Goal: Obtain resource: Obtain resource

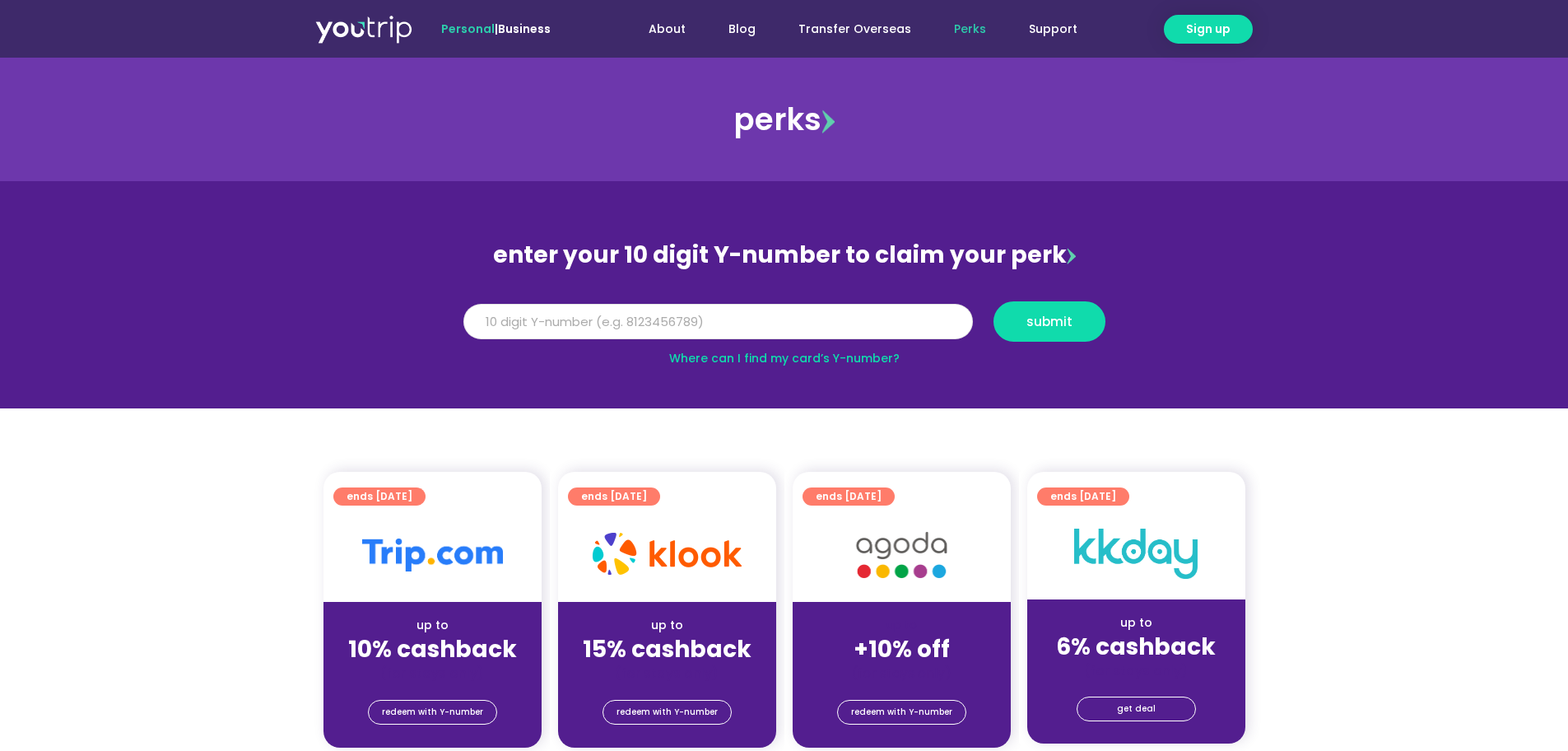
click at [611, 324] on input "Y Number" at bounding box center [718, 322] width 509 height 36
click at [1055, 332] on button "submit" at bounding box center [1049, 321] width 112 height 41
click at [1059, 327] on span "submit" at bounding box center [1049, 321] width 46 height 12
click at [745, 314] on input "5162400065099009" at bounding box center [718, 322] width 509 height 36
type input "5"
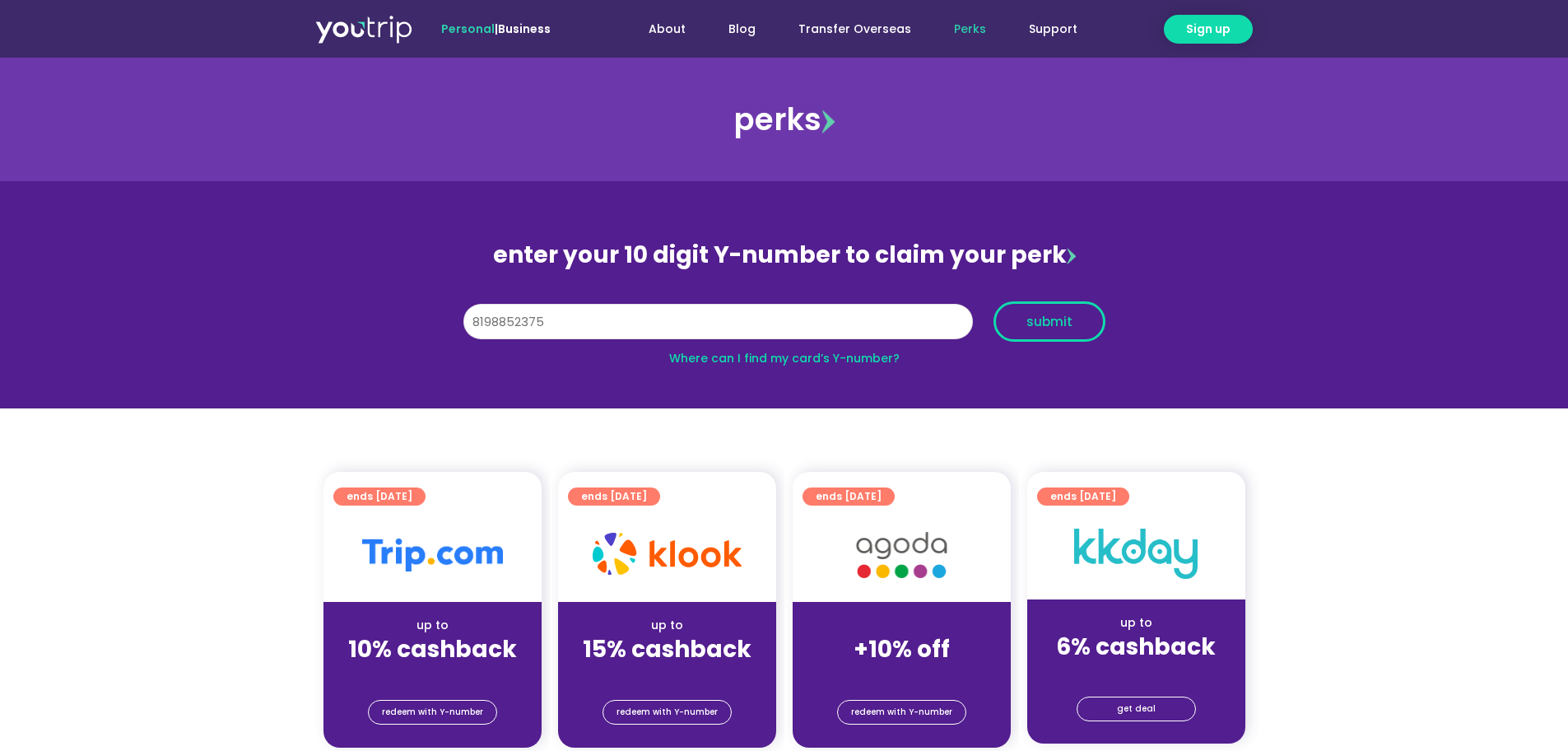
type input "8198852375"
click at [1064, 309] on button "submit" at bounding box center [1049, 321] width 112 height 41
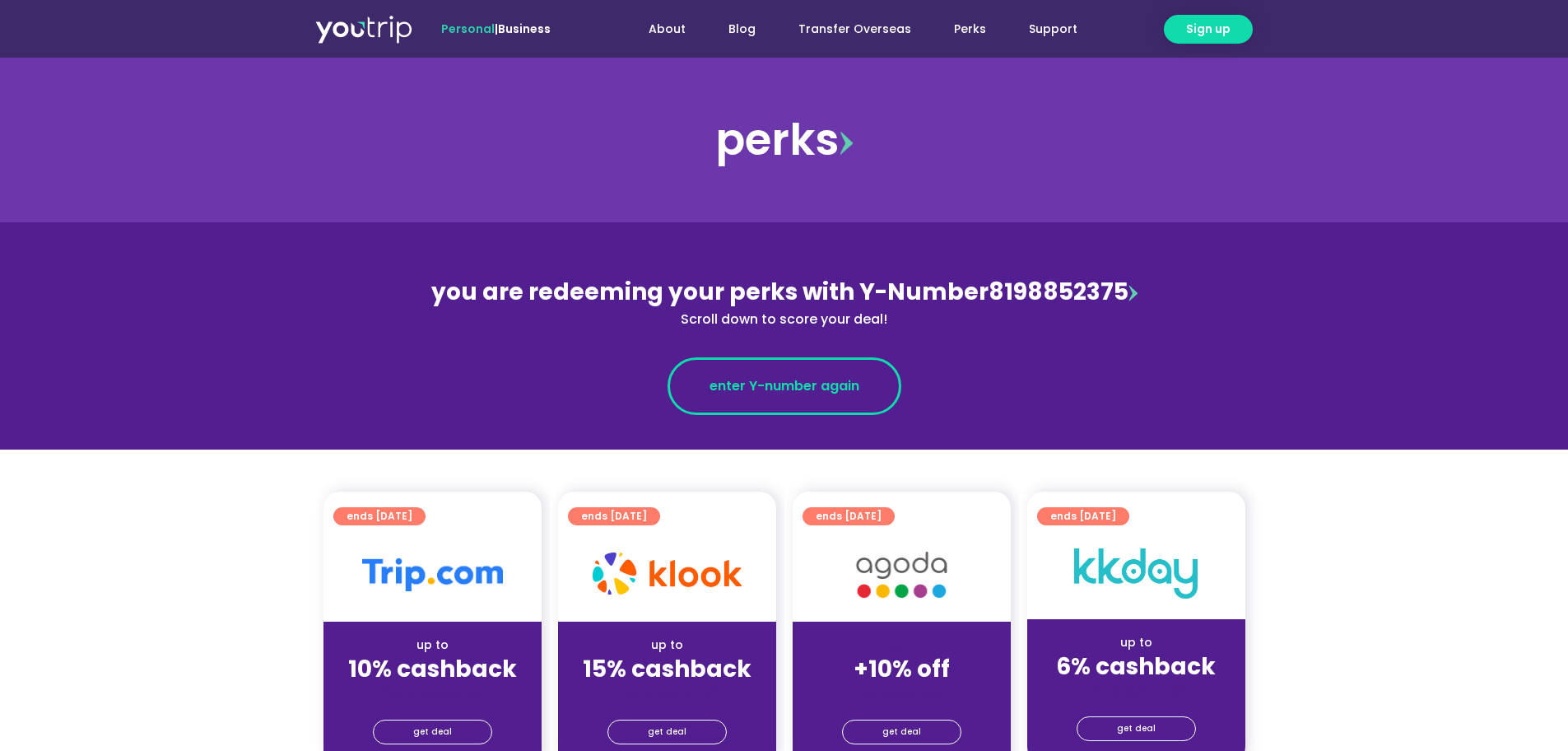
click at [863, 373] on link "enter Y-number again" at bounding box center [784, 386] width 234 height 58
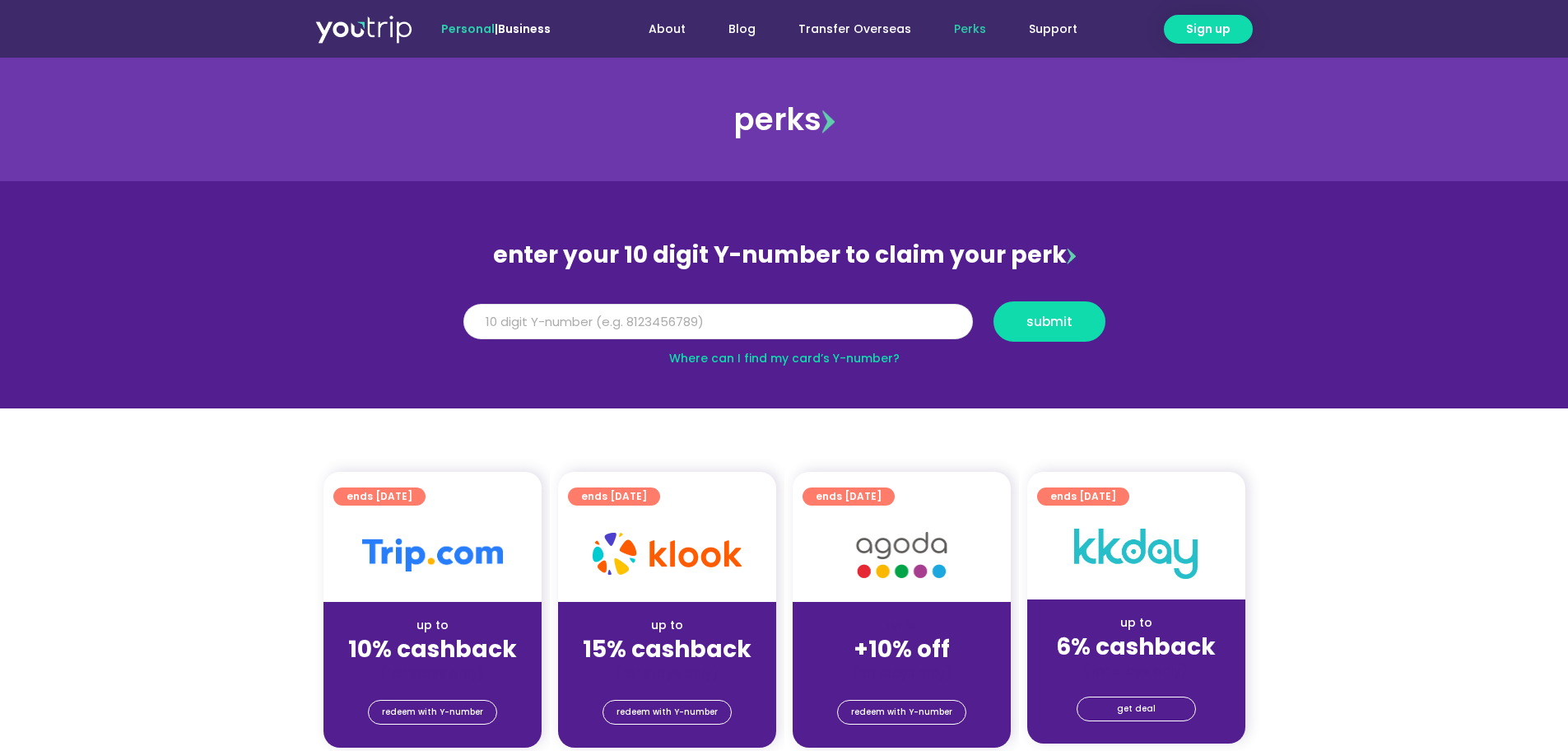
click at [729, 313] on input "Y Number" at bounding box center [718, 322] width 509 height 36
type input "8198852375"
click at [1051, 325] on span "submit" at bounding box center [1049, 321] width 46 height 12
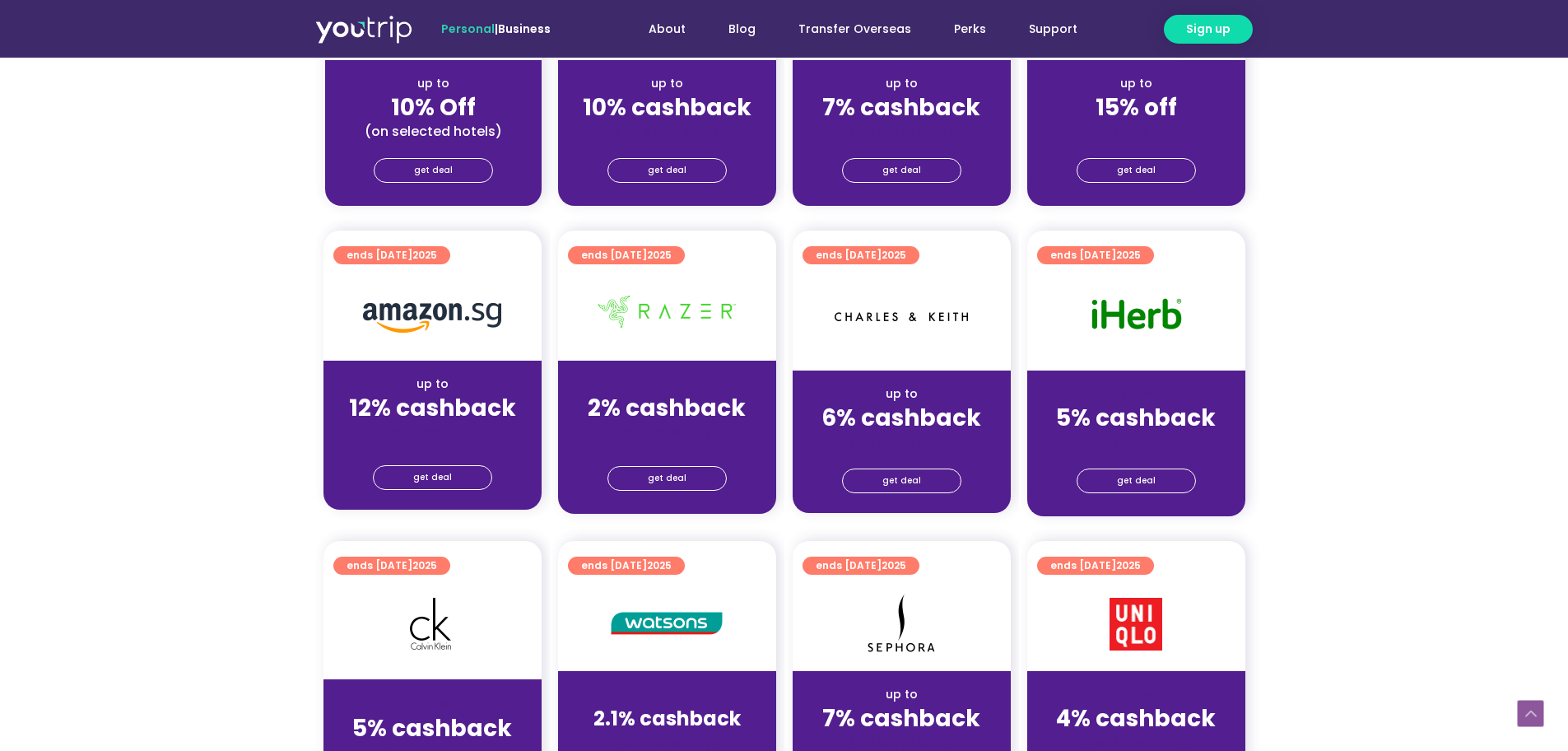
scroll to position [824, 0]
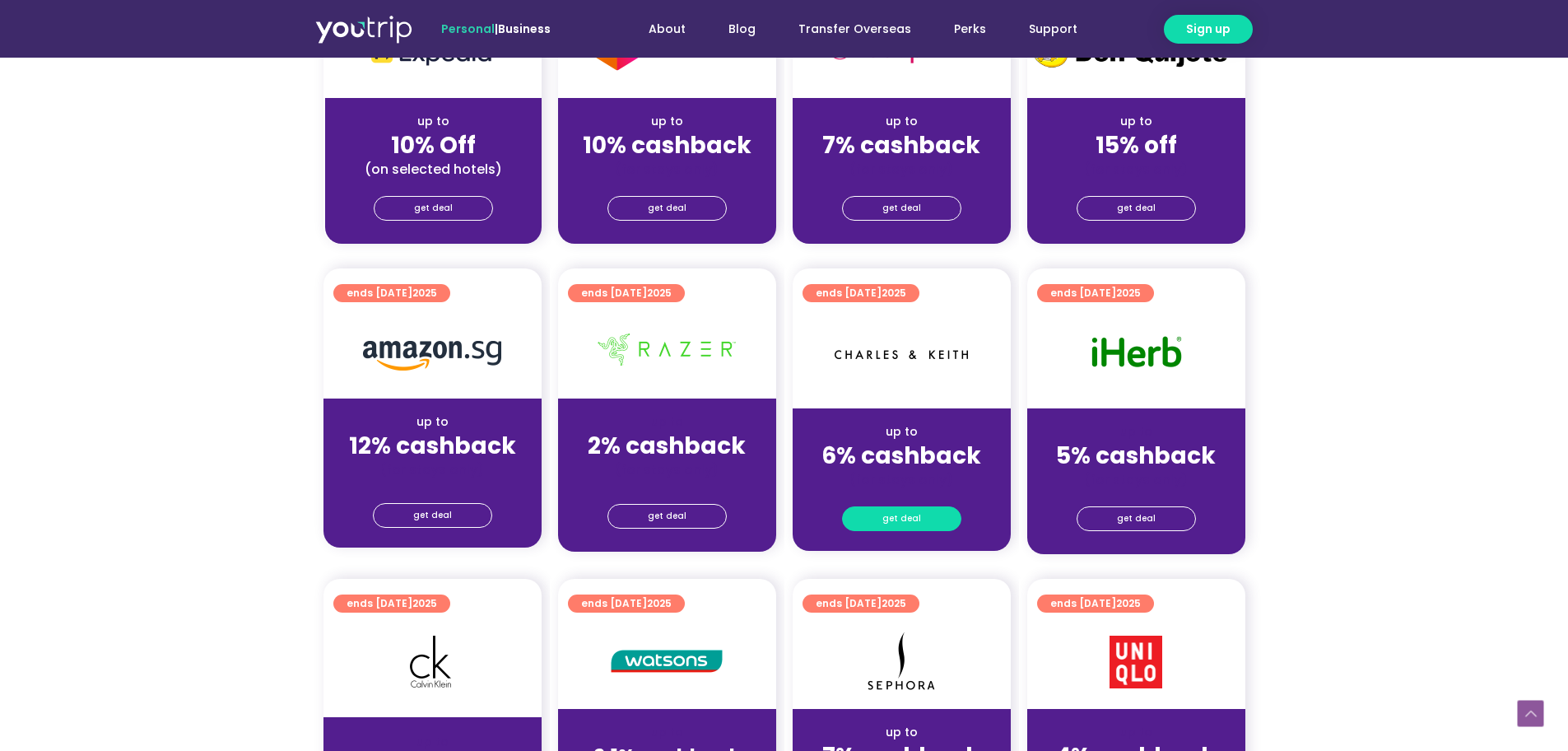
click at [907, 524] on span "get deal" at bounding box center [901, 519] width 39 height 23
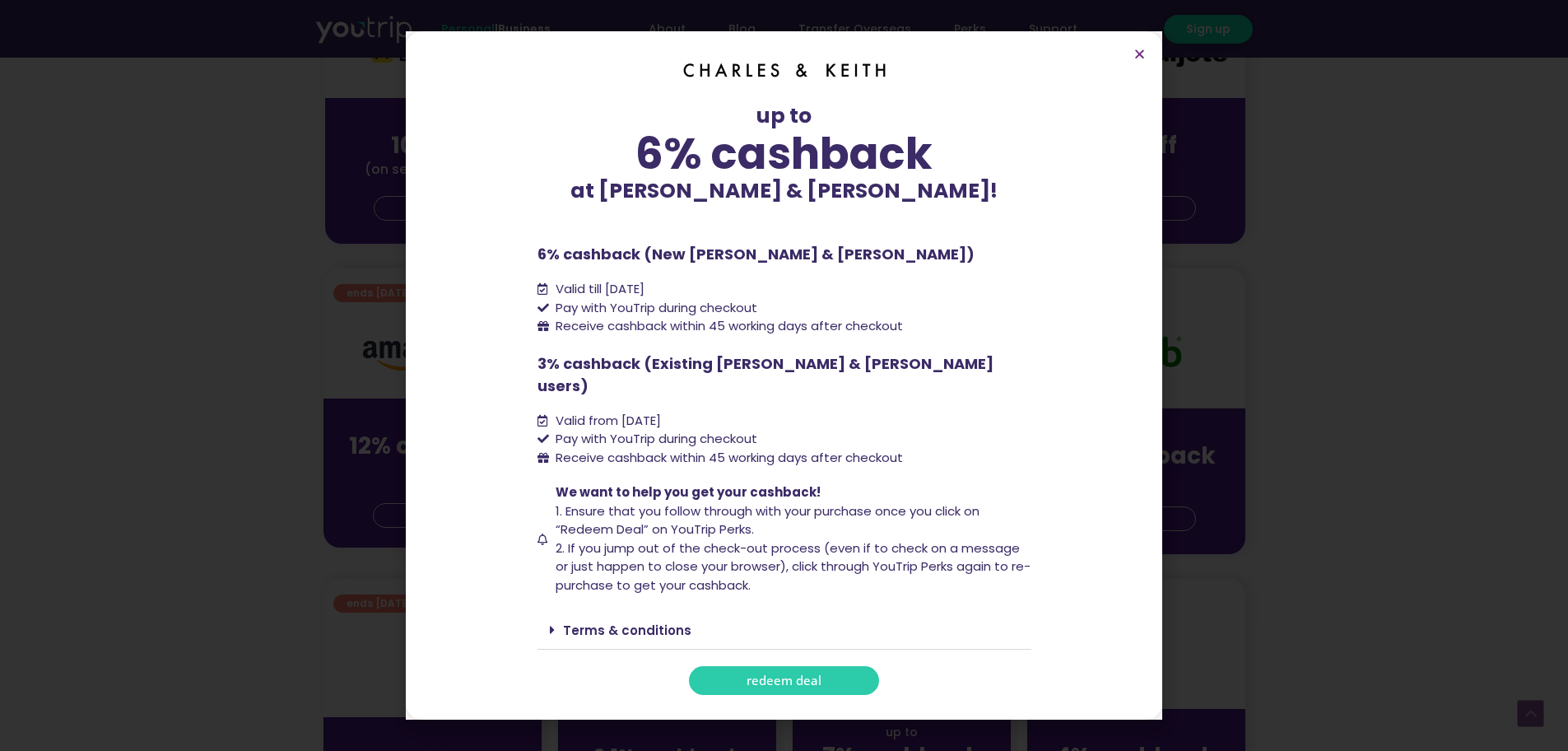
click at [799, 677] on span "redeem deal" at bounding box center [784, 681] width 75 height 12
